Goal: Communication & Community: Answer question/provide support

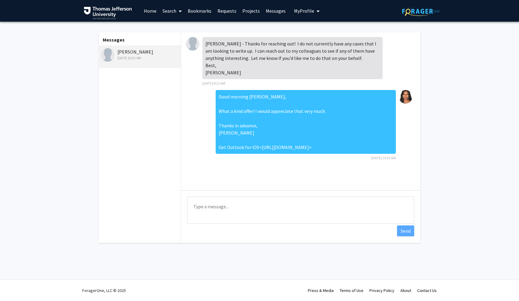
click at [146, 56] on div "[PERSON_NAME] [DATE] 10:01 AM" at bounding box center [140, 54] width 78 height 13
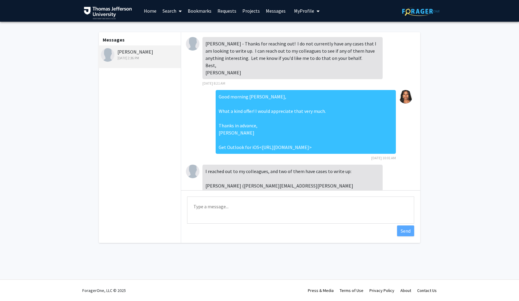
click at [229, 10] on link "Requests" at bounding box center [227, 10] width 25 height 21
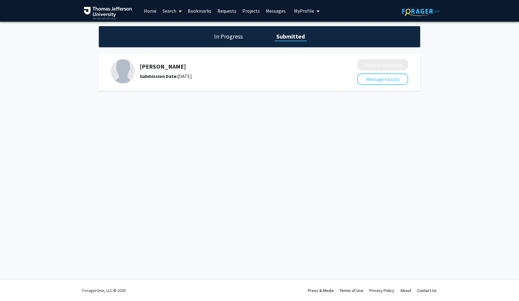
click at [270, 67] on h5 "[PERSON_NAME]" at bounding box center [233, 66] width 186 height 7
click at [145, 68] on h5 "[PERSON_NAME]" at bounding box center [233, 66] width 186 height 7
click at [124, 68] on img at bounding box center [123, 71] width 24 height 24
click at [131, 69] on img at bounding box center [123, 71] width 24 height 24
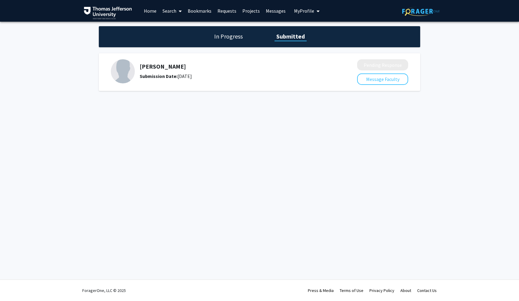
click at [230, 38] on h1 "In Progress" at bounding box center [228, 36] width 32 height 8
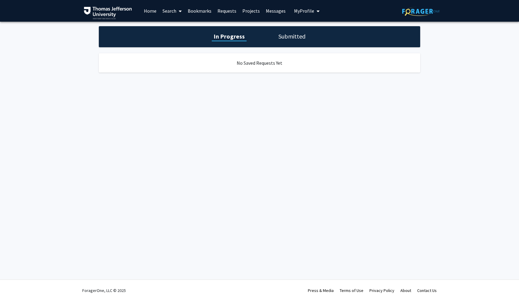
click at [298, 38] on h1 "Submitted" at bounding box center [292, 36] width 31 height 8
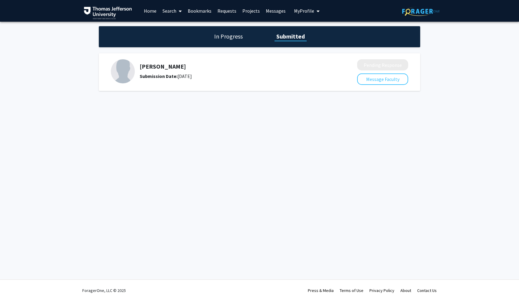
click at [304, 11] on span "My Profile" at bounding box center [304, 11] width 20 height 6
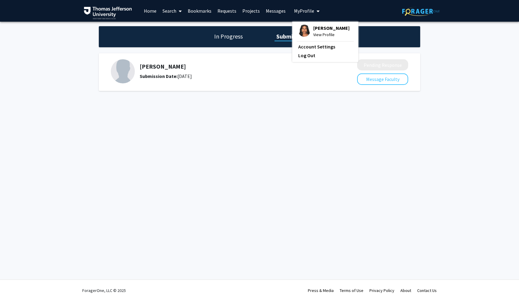
click at [304, 11] on span "My Profile" at bounding box center [304, 11] width 20 height 6
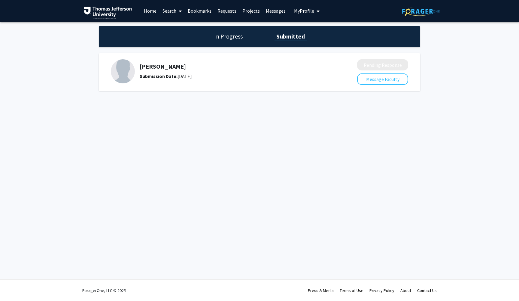
click at [240, 12] on link "Projects" at bounding box center [251, 10] width 23 height 21
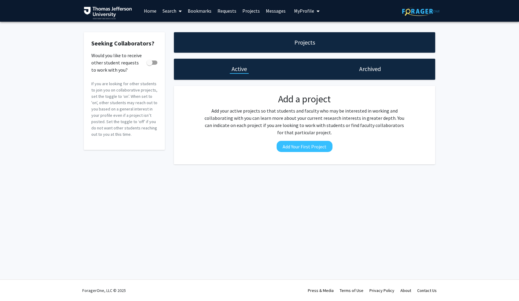
click at [247, 13] on link "Projects" at bounding box center [251, 10] width 23 height 21
click at [248, 12] on link "Projects" at bounding box center [251, 10] width 23 height 21
click at [258, 9] on link "Projects" at bounding box center [251, 10] width 23 height 21
click at [252, 11] on link "Projects" at bounding box center [251, 10] width 23 height 21
click at [271, 13] on link "Messages" at bounding box center [276, 10] width 26 height 21
